Goal: Task Accomplishment & Management: Use online tool/utility

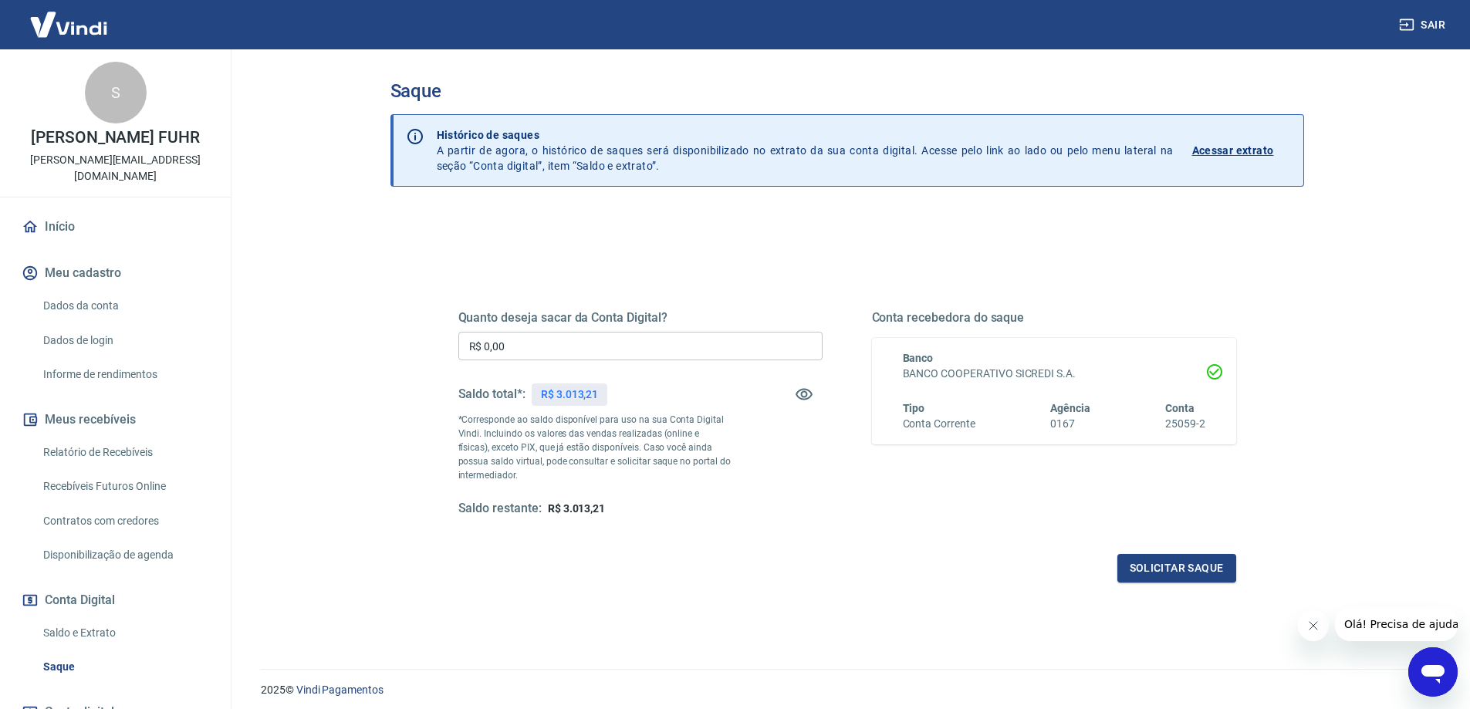
click at [577, 352] on input "R$ 0,00" at bounding box center [640, 346] width 364 height 29
type input "R$ 2.500,00"
click at [1199, 572] on button "Solicitar saque" at bounding box center [1177, 568] width 119 height 29
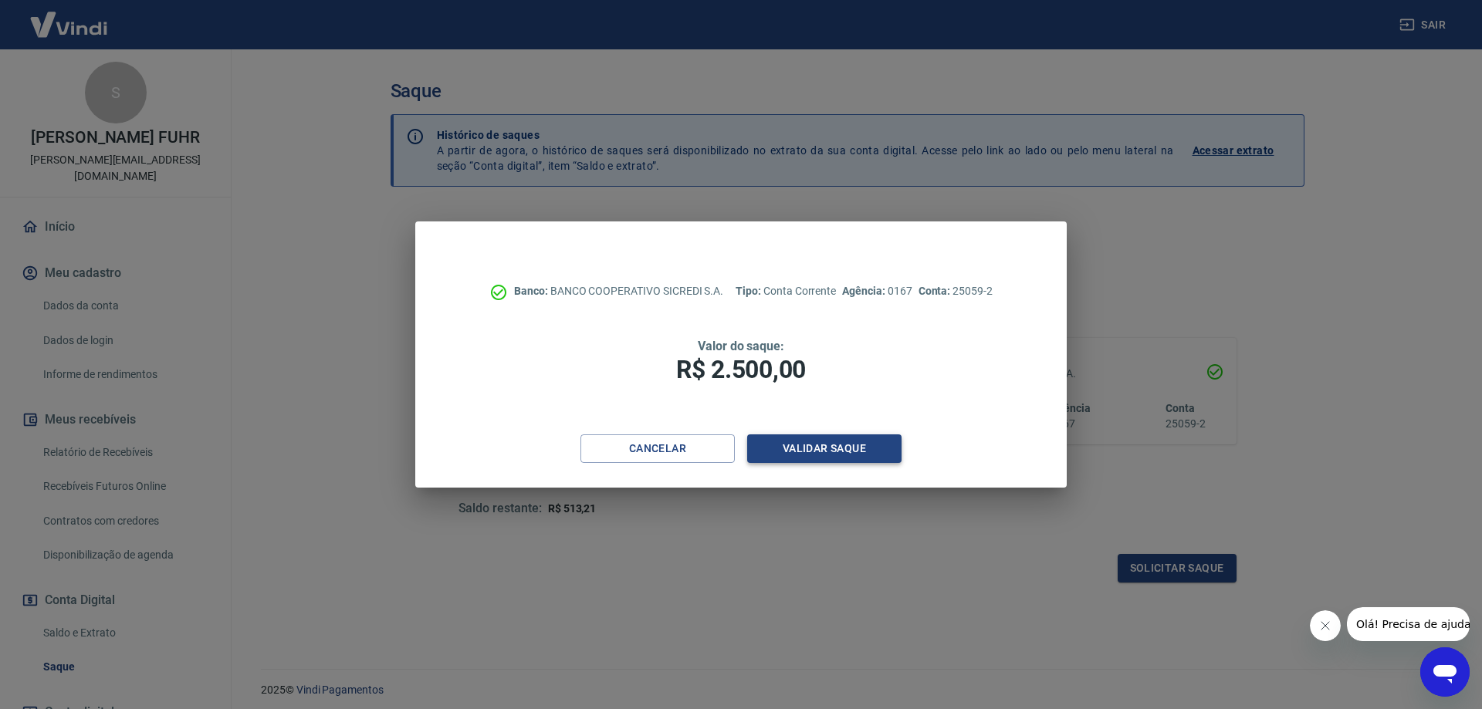
click at [820, 447] on button "Validar saque" at bounding box center [824, 449] width 154 height 29
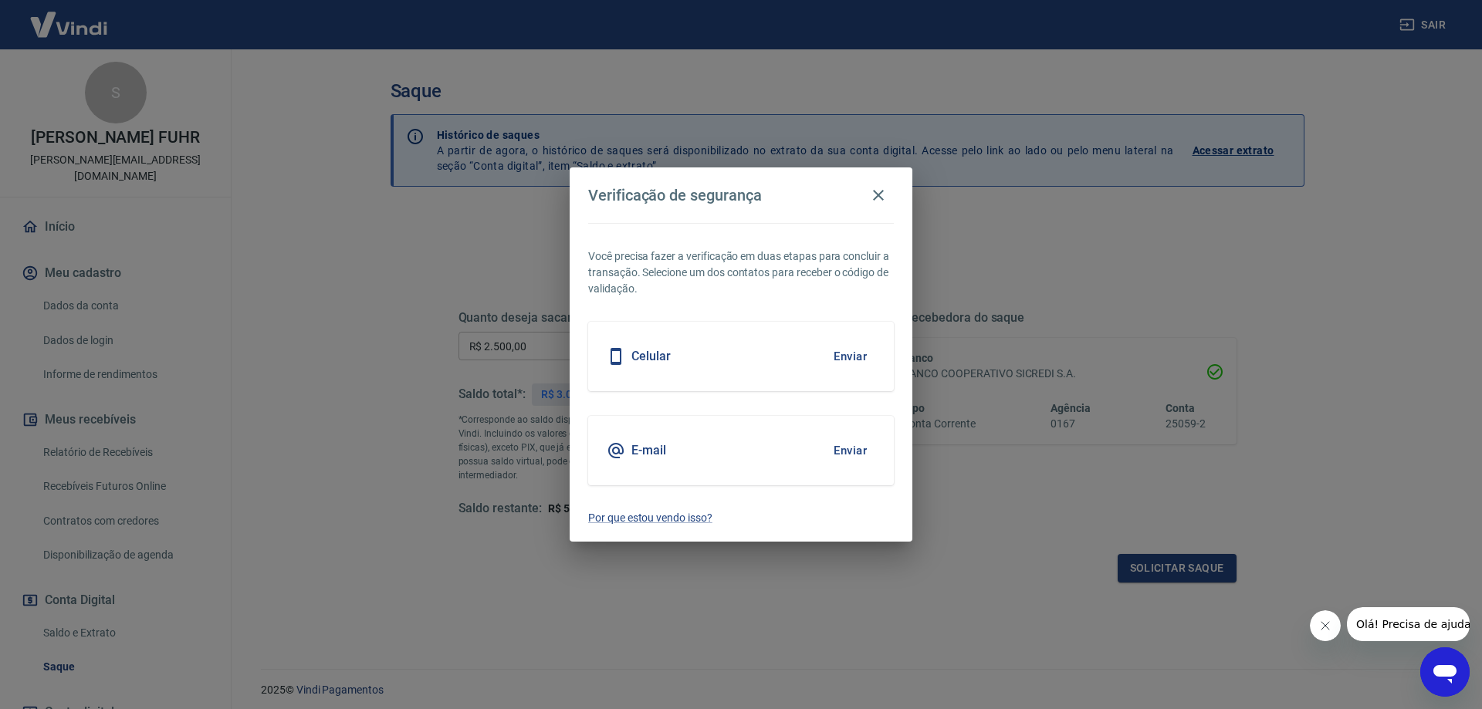
click at [842, 361] on button "Enviar" at bounding box center [850, 356] width 50 height 32
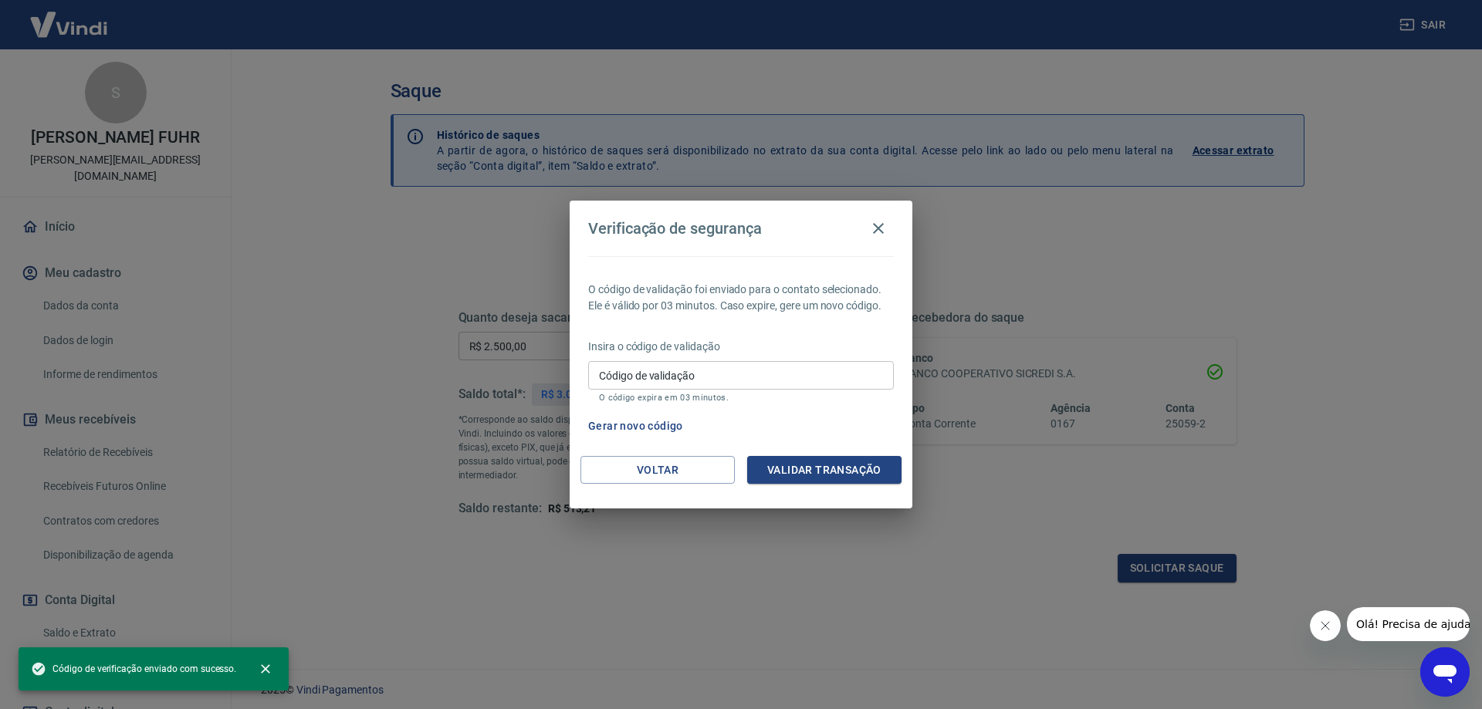
click at [832, 366] on input "Código de validação" at bounding box center [741, 375] width 306 height 29
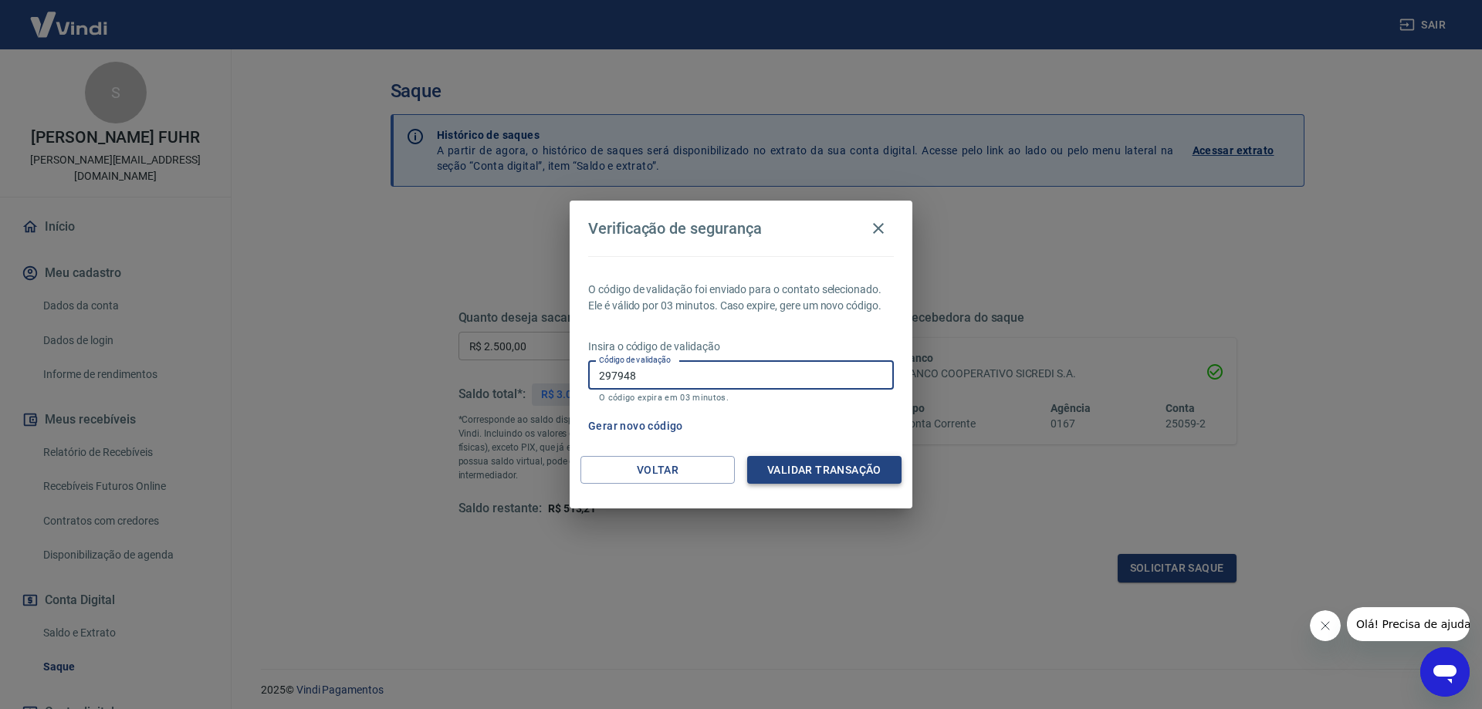
type input "297948"
click at [826, 476] on button "Validar transação" at bounding box center [824, 470] width 154 height 29
